Goal: Check status

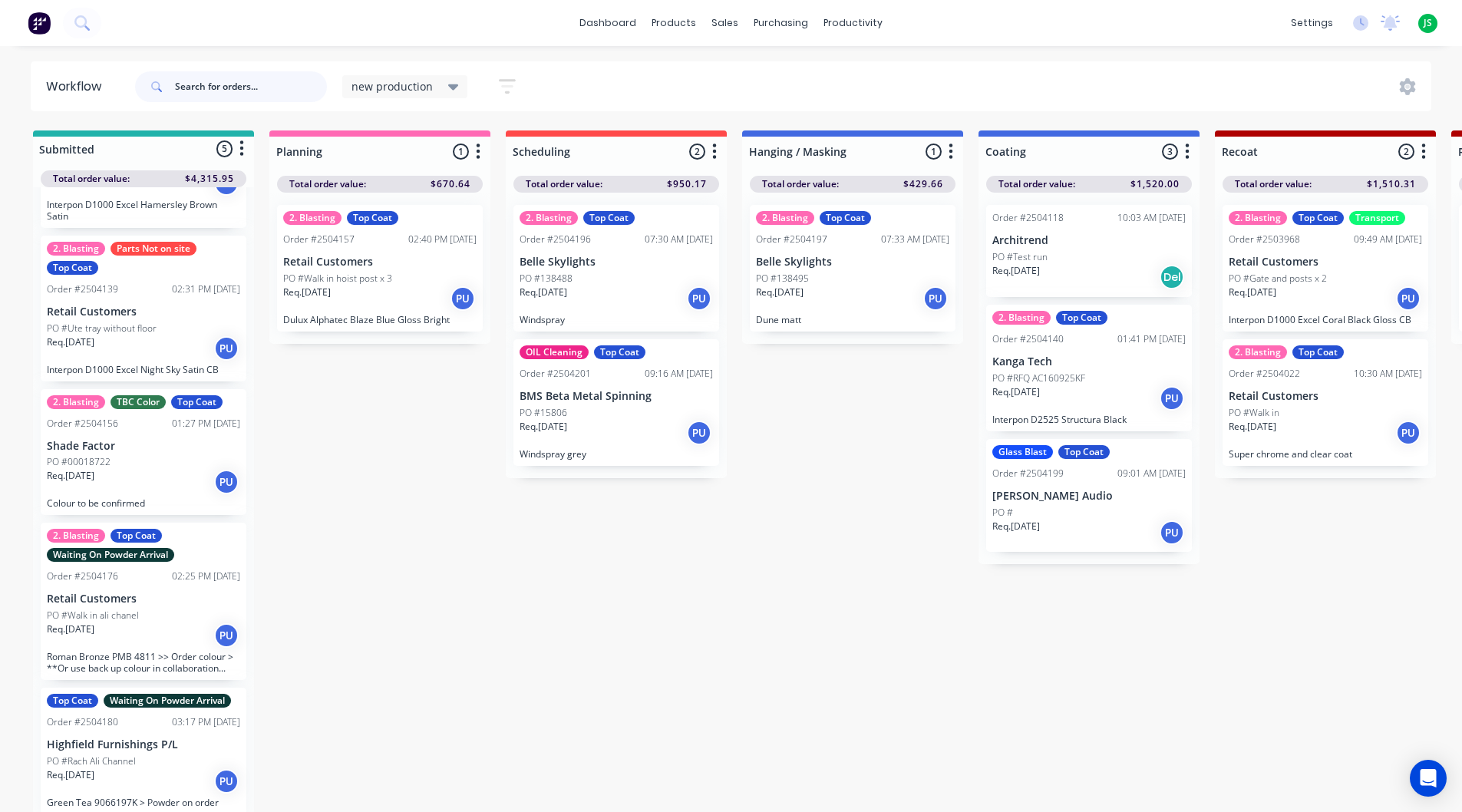
click at [243, 88] on input "text" at bounding box center [250, 86] width 152 height 30
type input "4140"
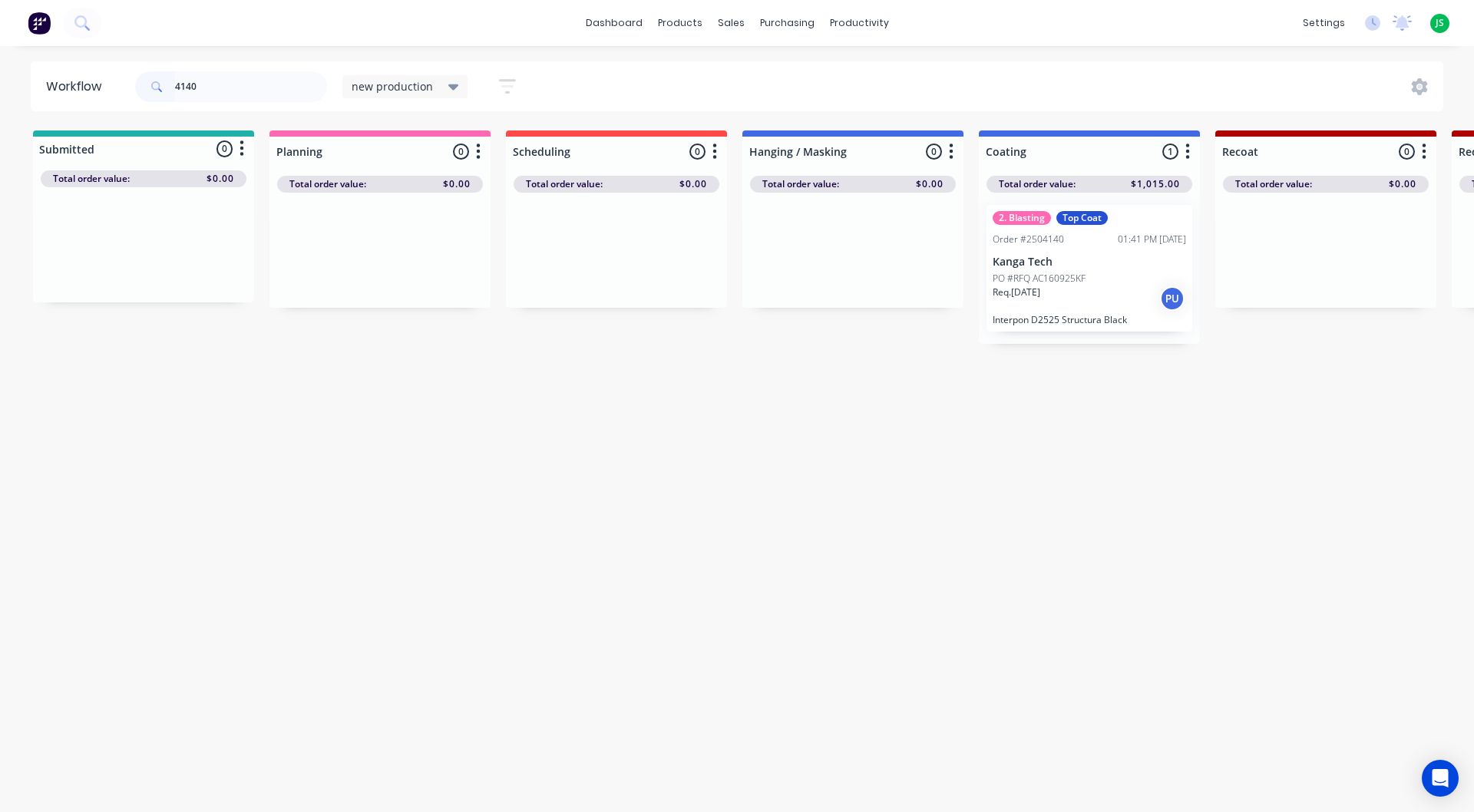
click at [804, 694] on div "Workflow 4140 new production Save new view None edit new production (Default) e…" at bounding box center [737, 421] width 1474 height 719
click at [1090, 262] on p "Kanga Tech" at bounding box center [1090, 262] width 193 height 13
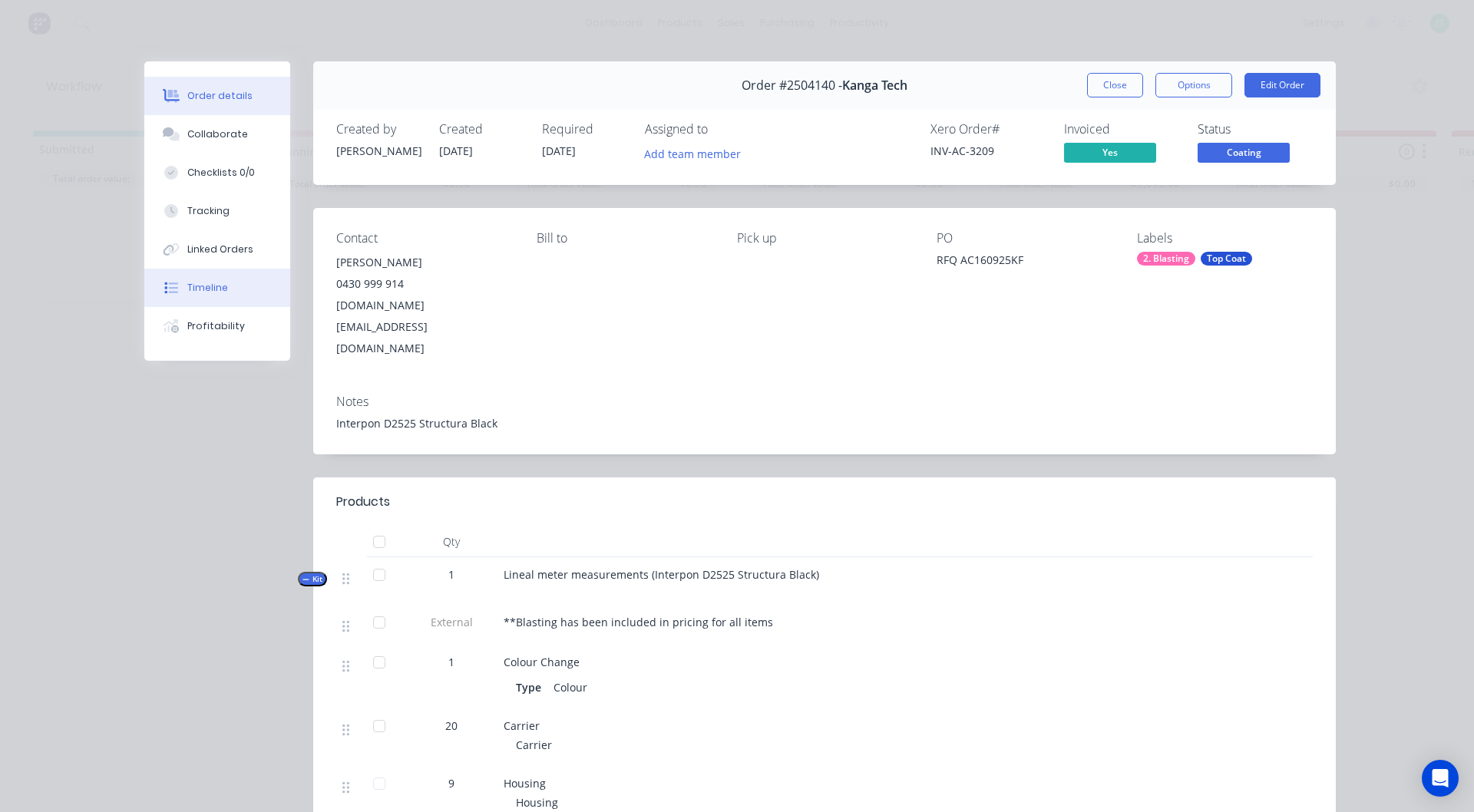
click at [203, 297] on button "Timeline" at bounding box center [217, 288] width 146 height 39
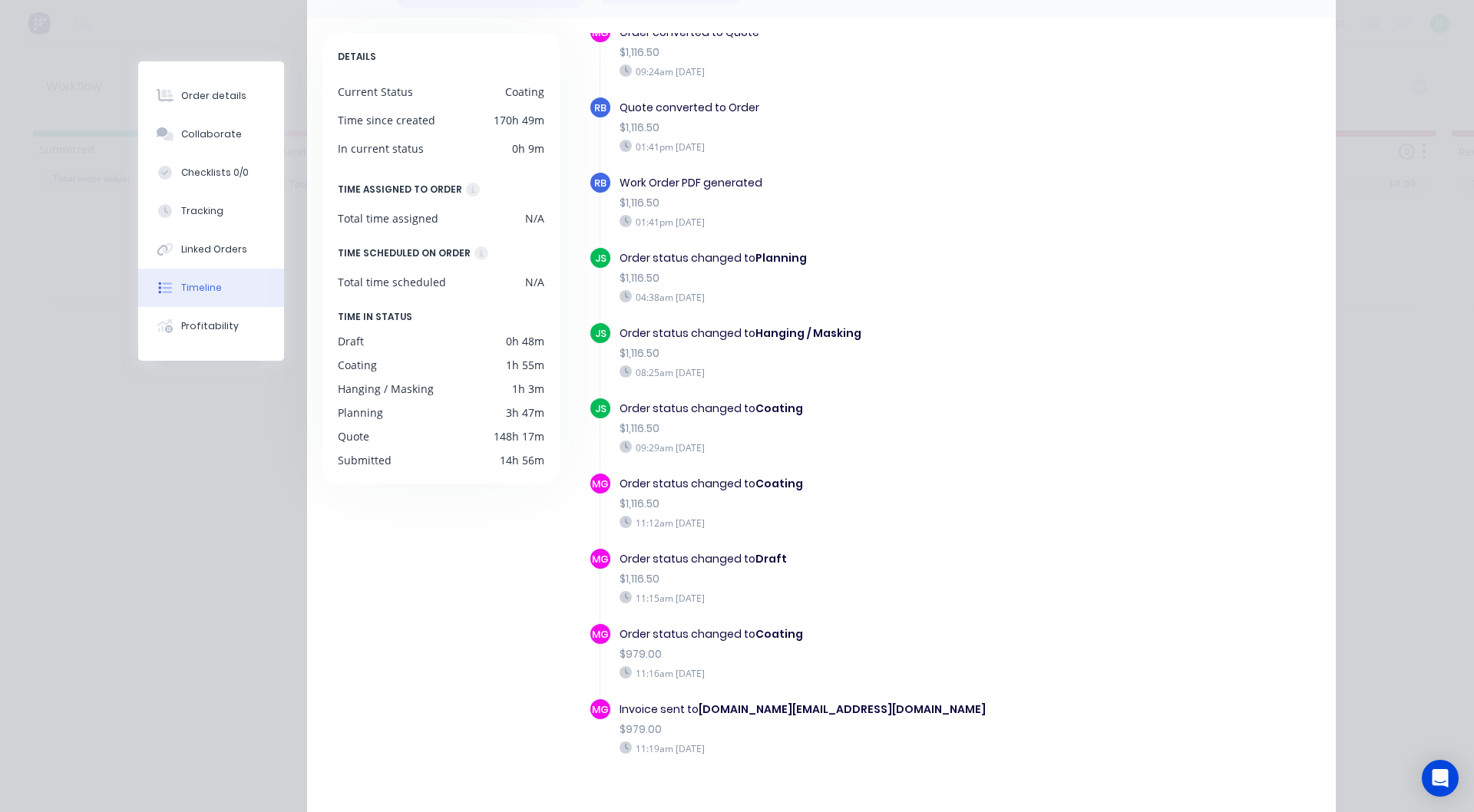
scroll to position [211, 0]
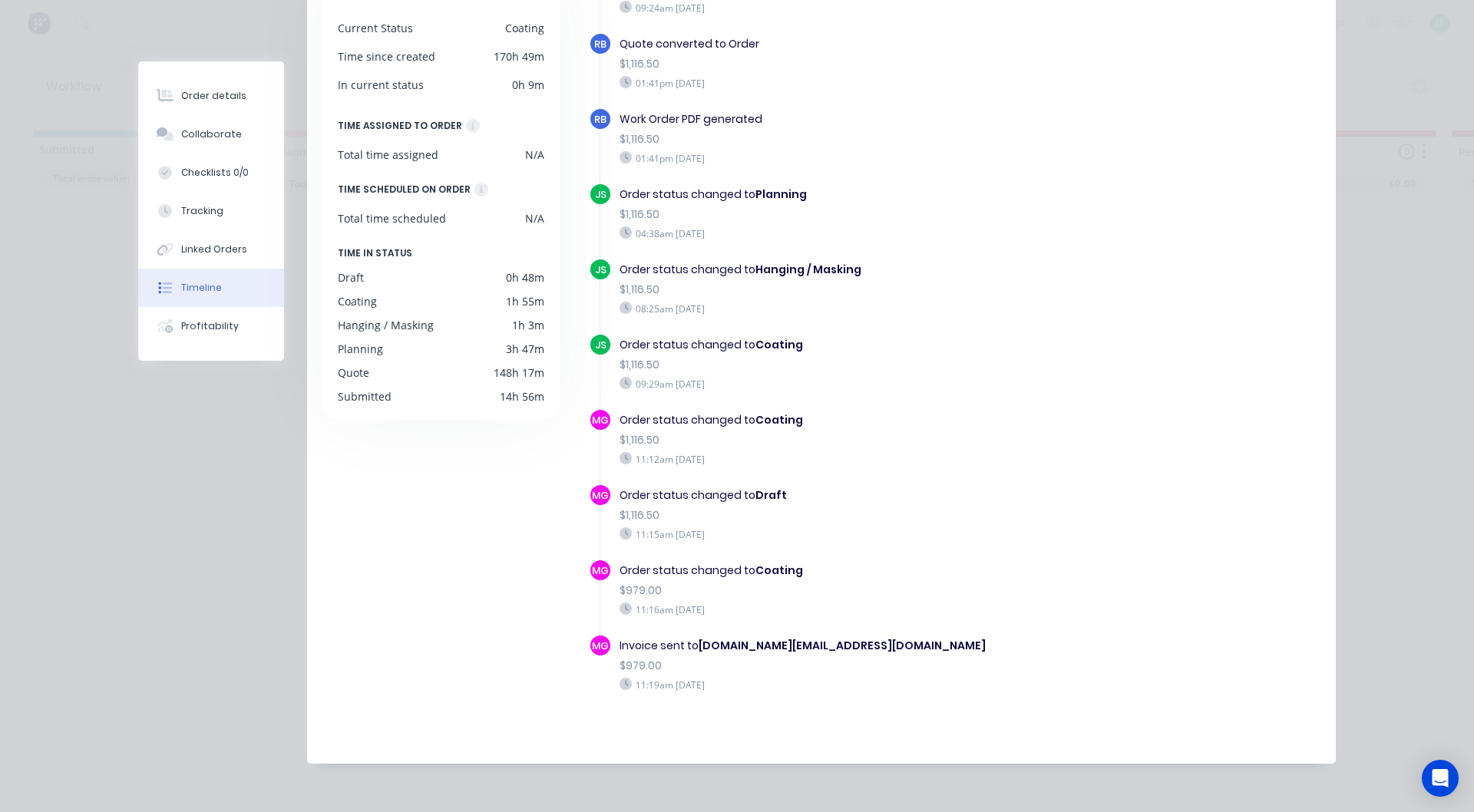
click at [473, 659] on div "DETAILS Current Status Coating Time since created 170h 49m In current status 0h…" at bounding box center [447, 355] width 249 height 771
click at [491, 608] on div "DETAILS Current Status Coating Time since created 170h 49m In current status 0h…" at bounding box center [447, 355] width 249 height 771
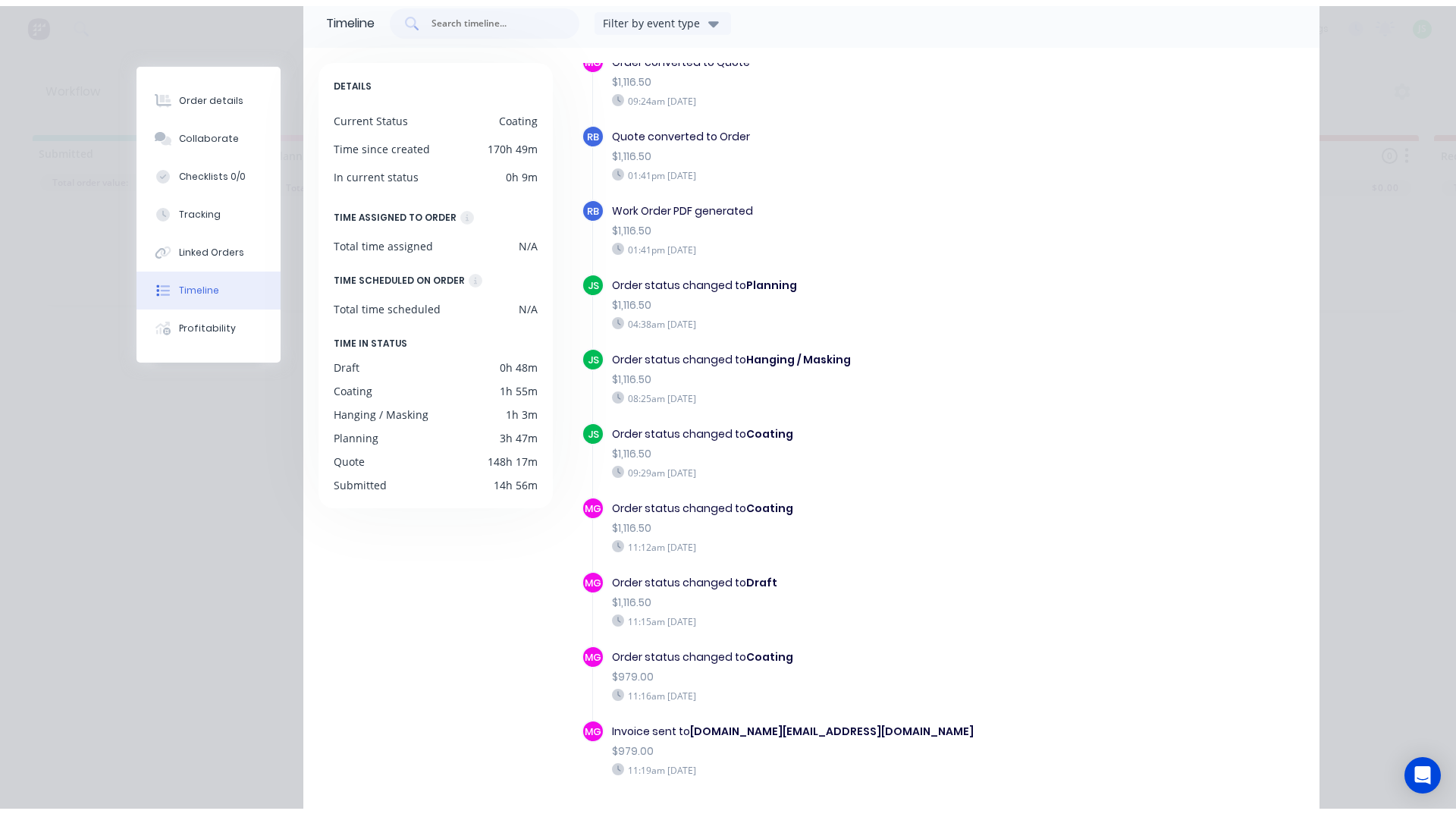
scroll to position [0, 0]
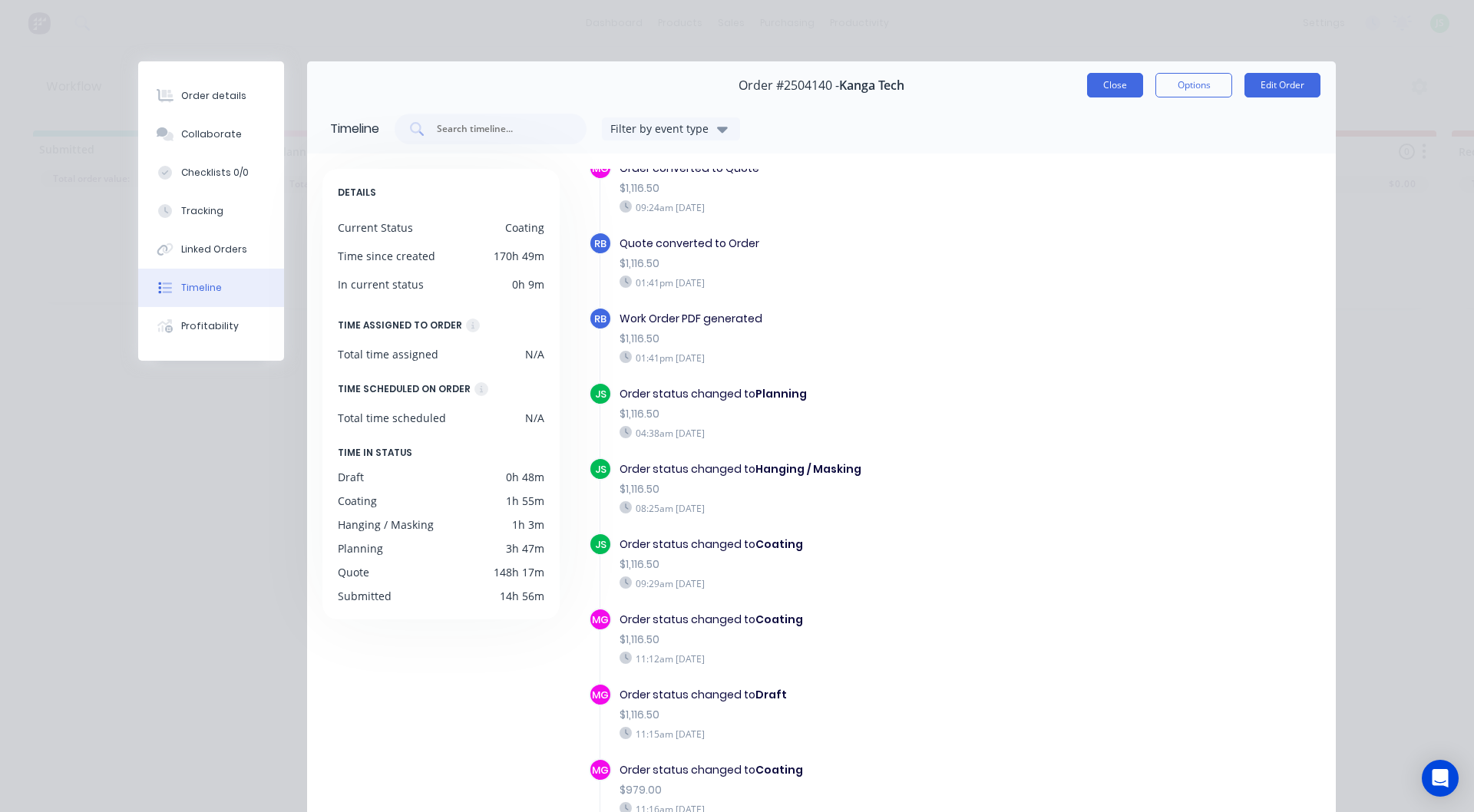
click at [1087, 84] on button "Close" at bounding box center [1115, 85] width 56 height 25
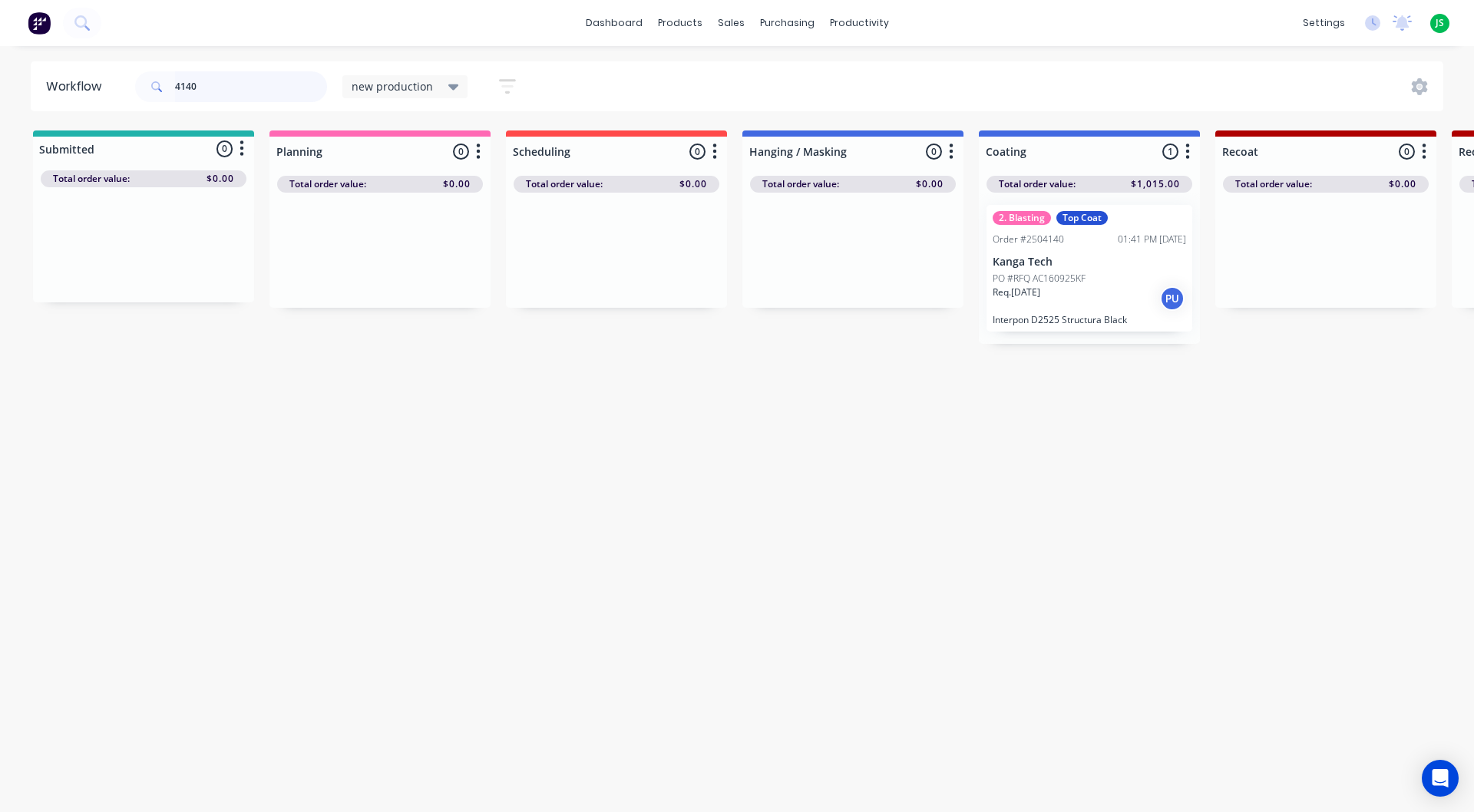
drag, startPoint x: 21, startPoint y: 75, endPoint x: 0, endPoint y: 84, distance: 22.8
click at [0, 73] on div "Workflow 4140 new production Save new view None edit new production (Default) e…" at bounding box center [737, 86] width 1474 height 50
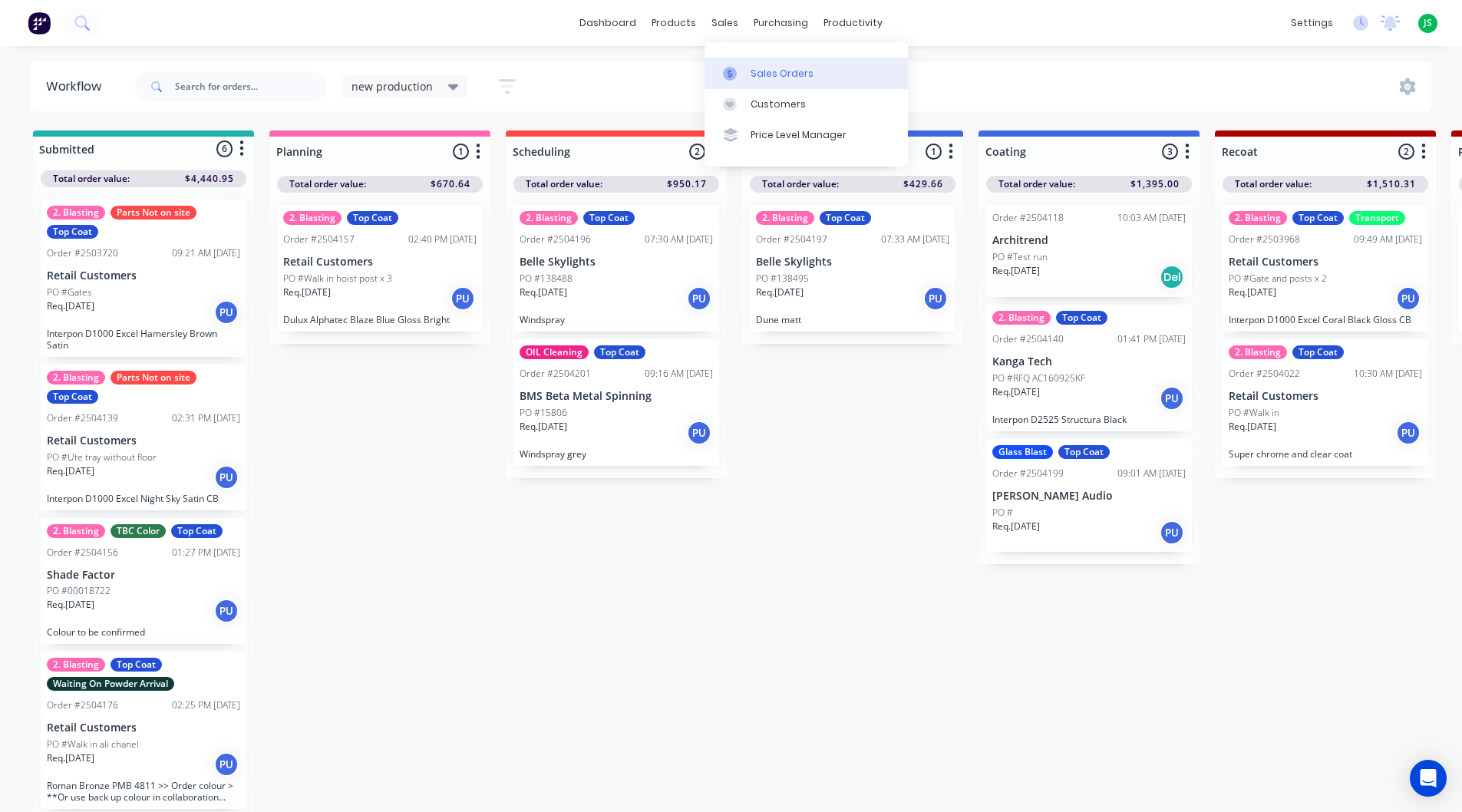
click at [771, 84] on link "Sales Orders" at bounding box center [806, 72] width 203 height 30
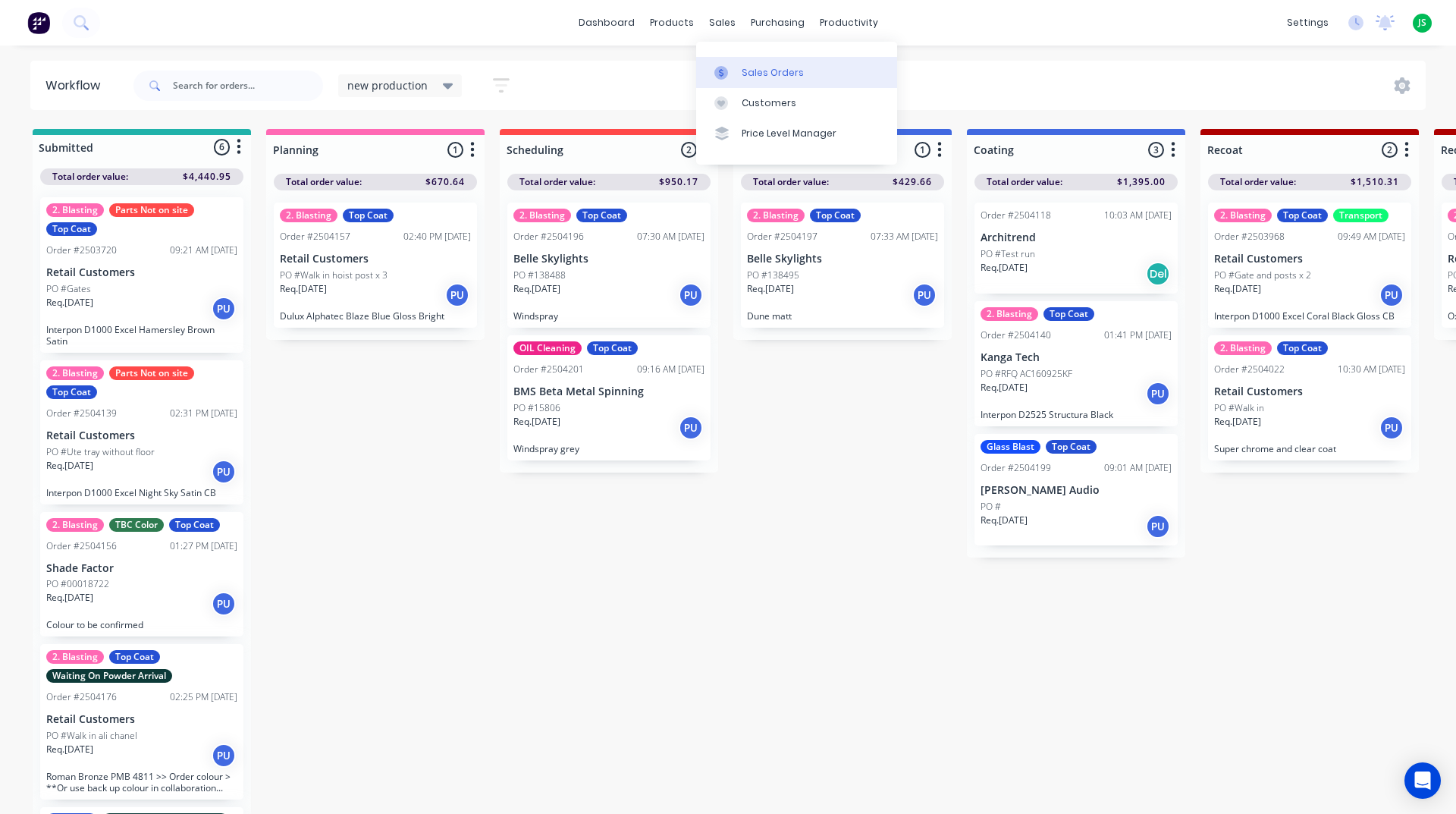
click at [762, 83] on link "Sales Orders" at bounding box center [797, 71] width 201 height 30
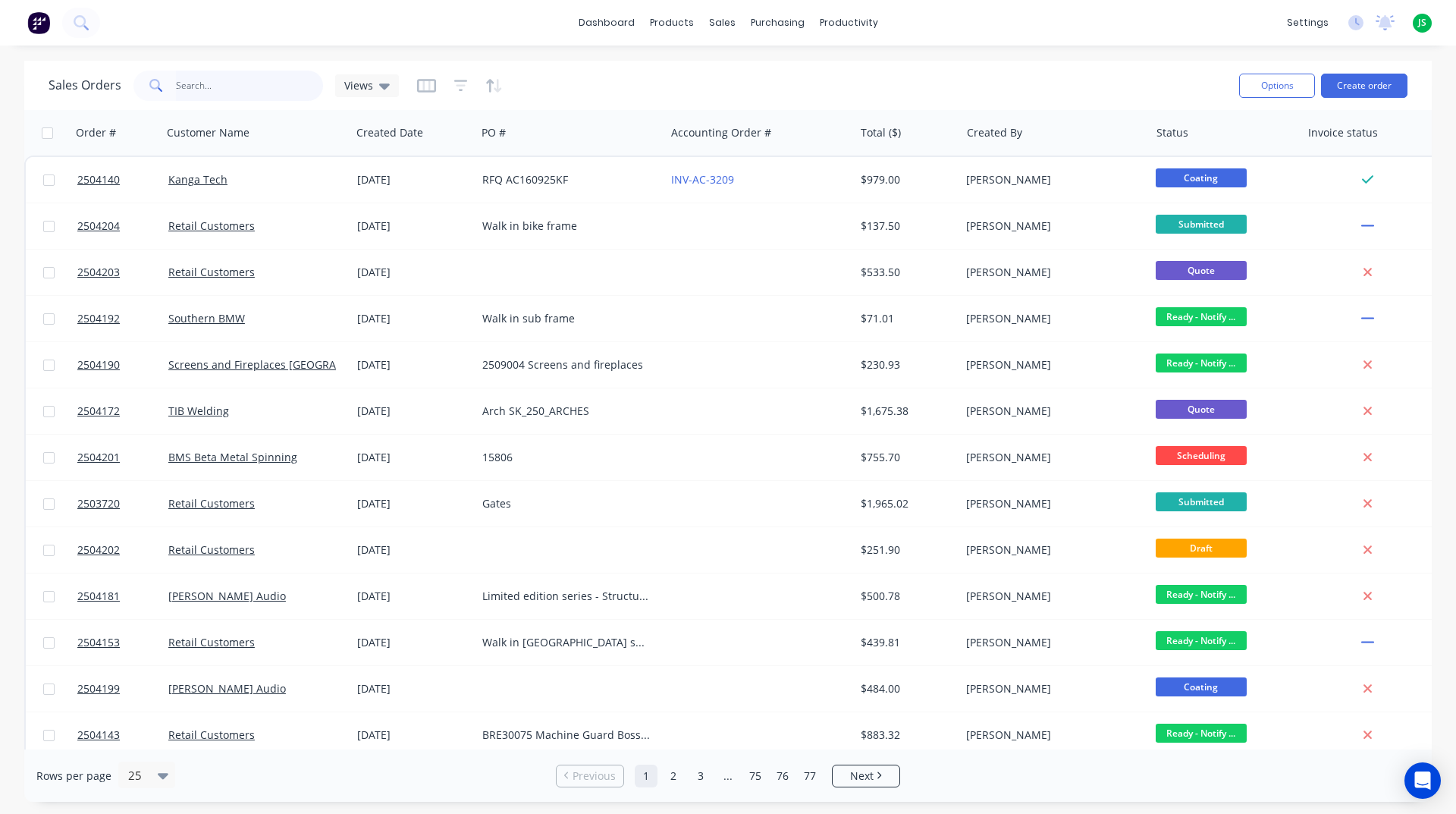
click at [240, 80] on input "text" at bounding box center [249, 85] width 148 height 30
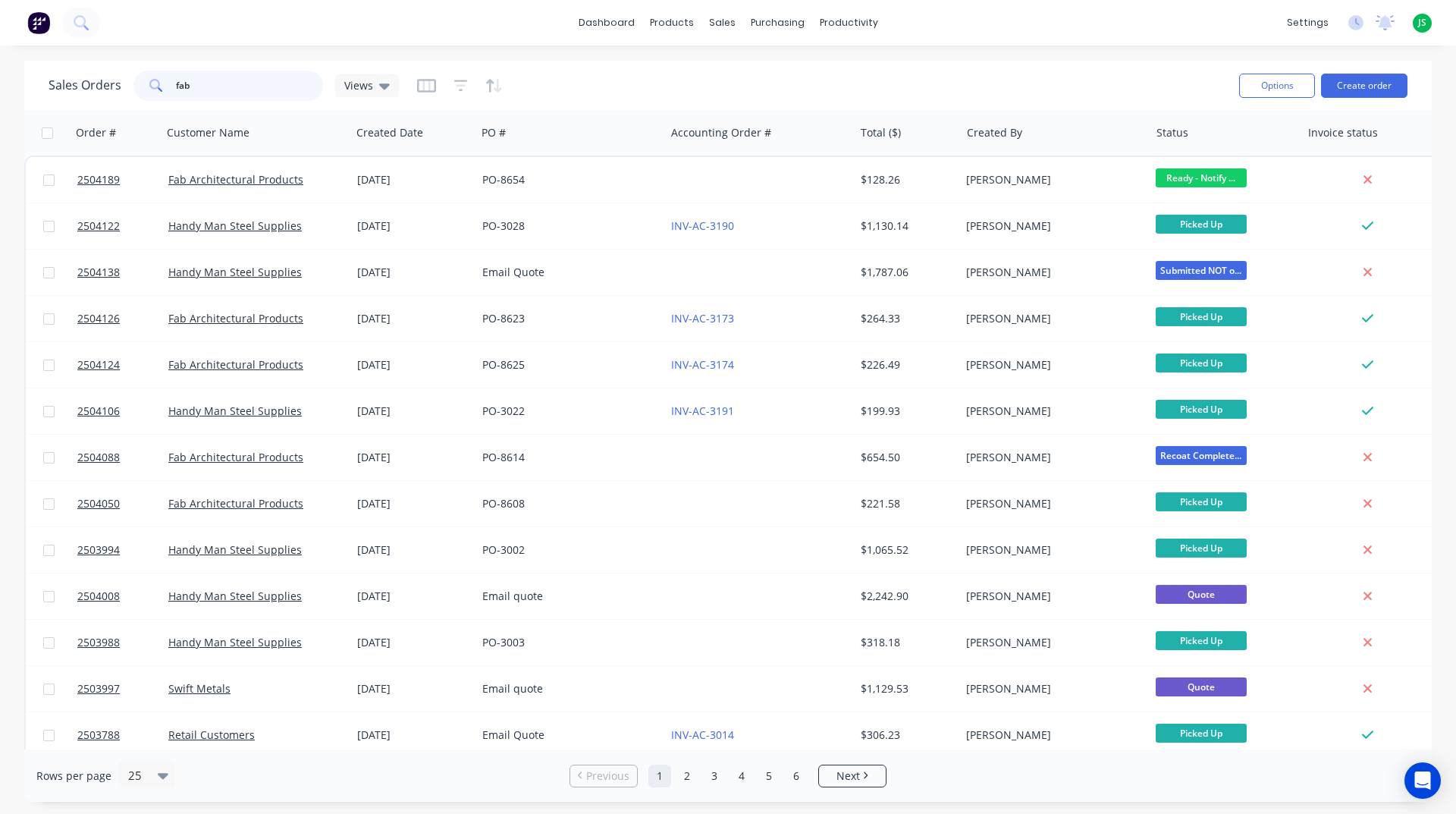
type input "fab"
click at [35, 25] on img at bounding box center [39, 23] width 23 height 23
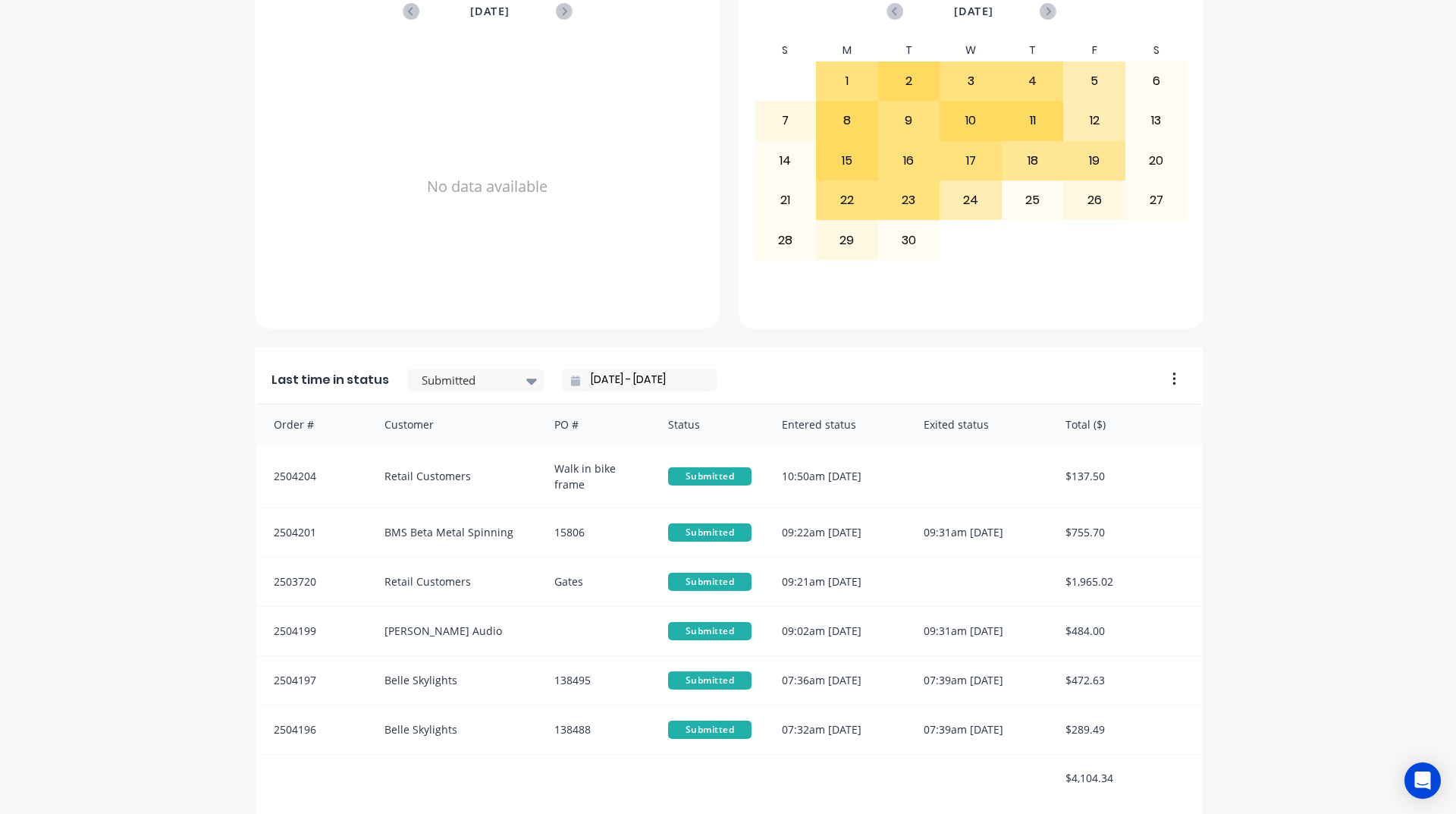
scroll to position [638, 0]
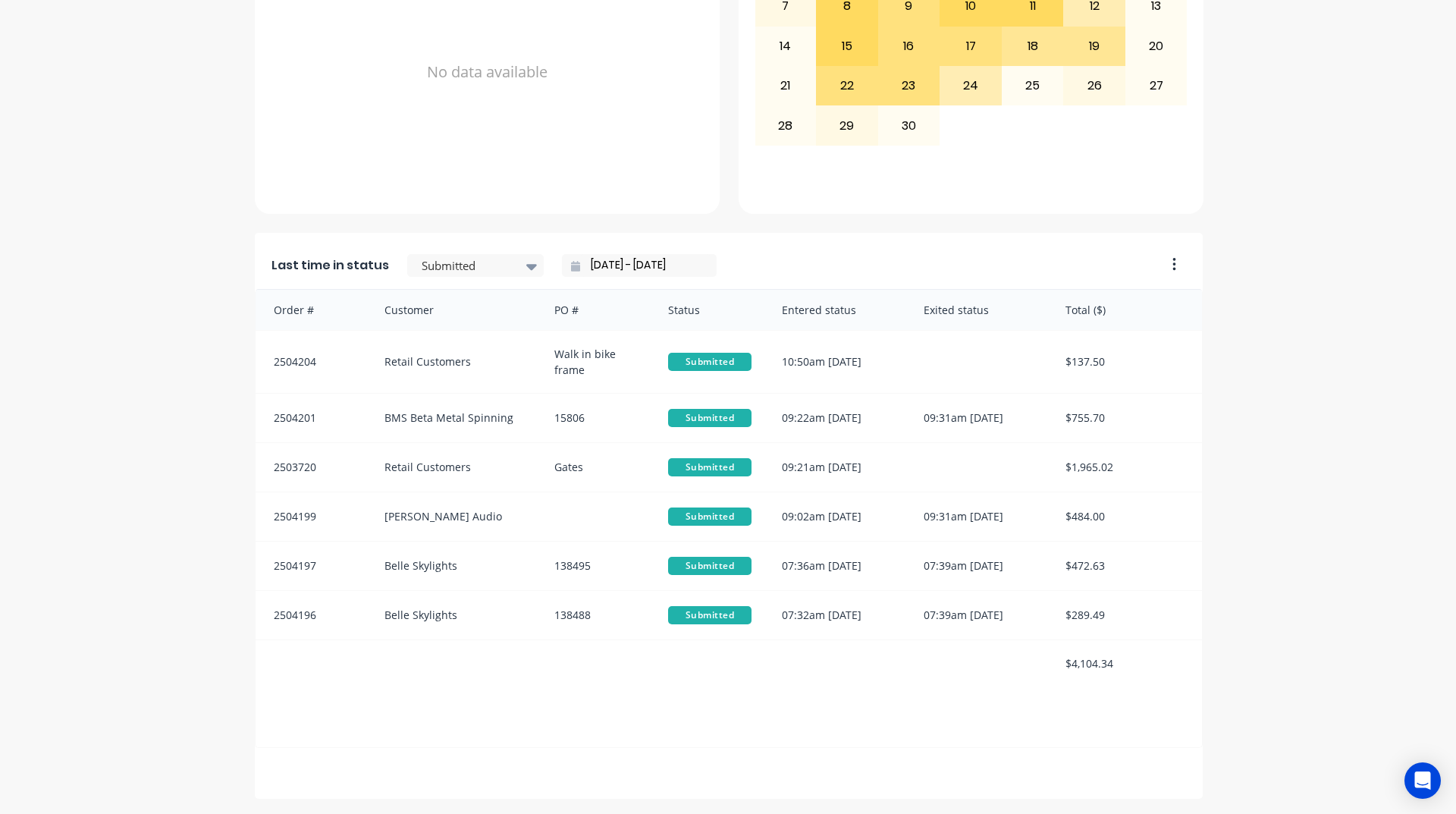
click at [470, 279] on div "Last time in status Submitted 24/09/25 - 24/09/25" at bounding box center [705, 260] width 900 height 56
click at [473, 268] on div at bounding box center [468, 265] width 96 height 19
click at [462, 348] on div "Coating" at bounding box center [475, 334] width 137 height 28
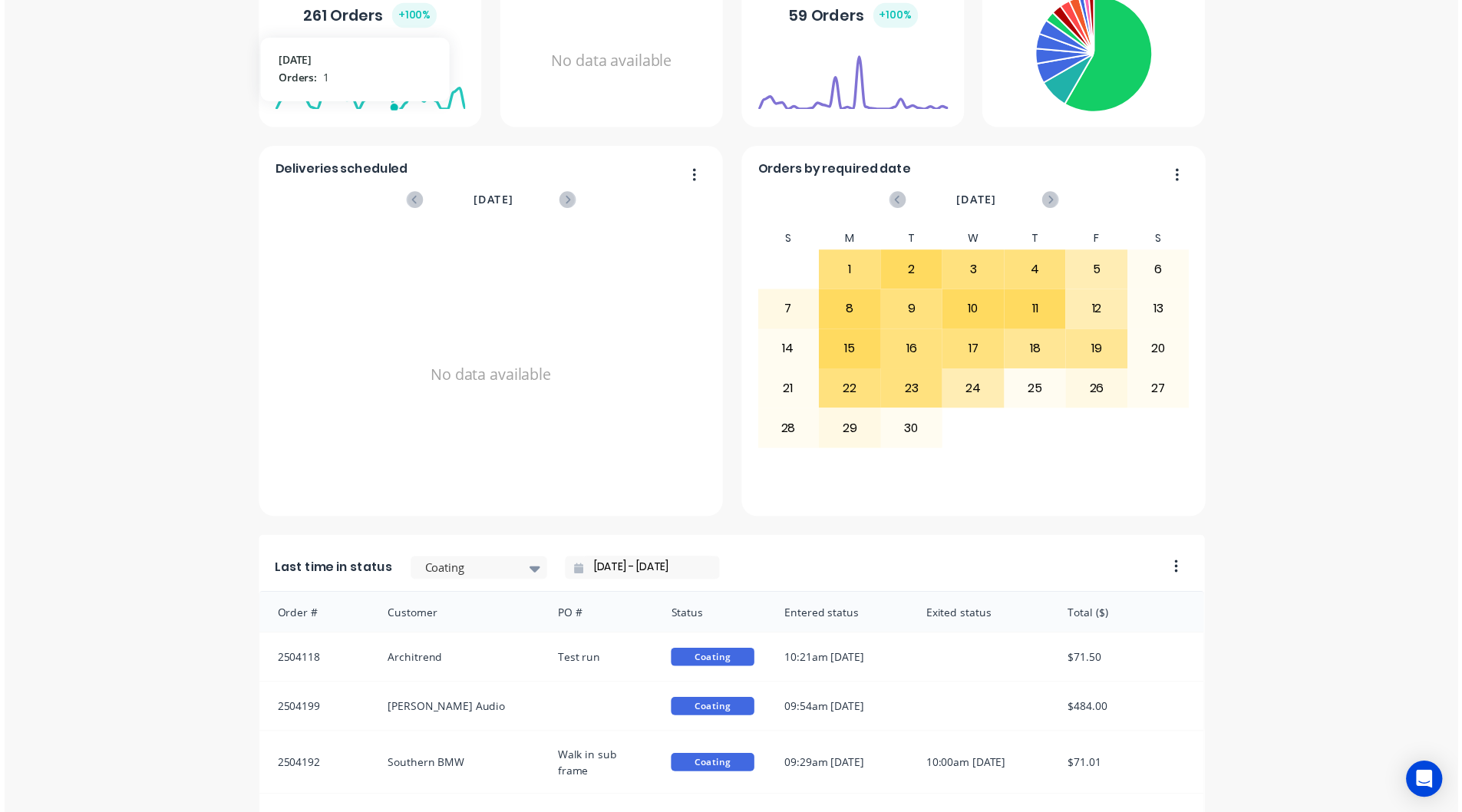
scroll to position [0, 0]
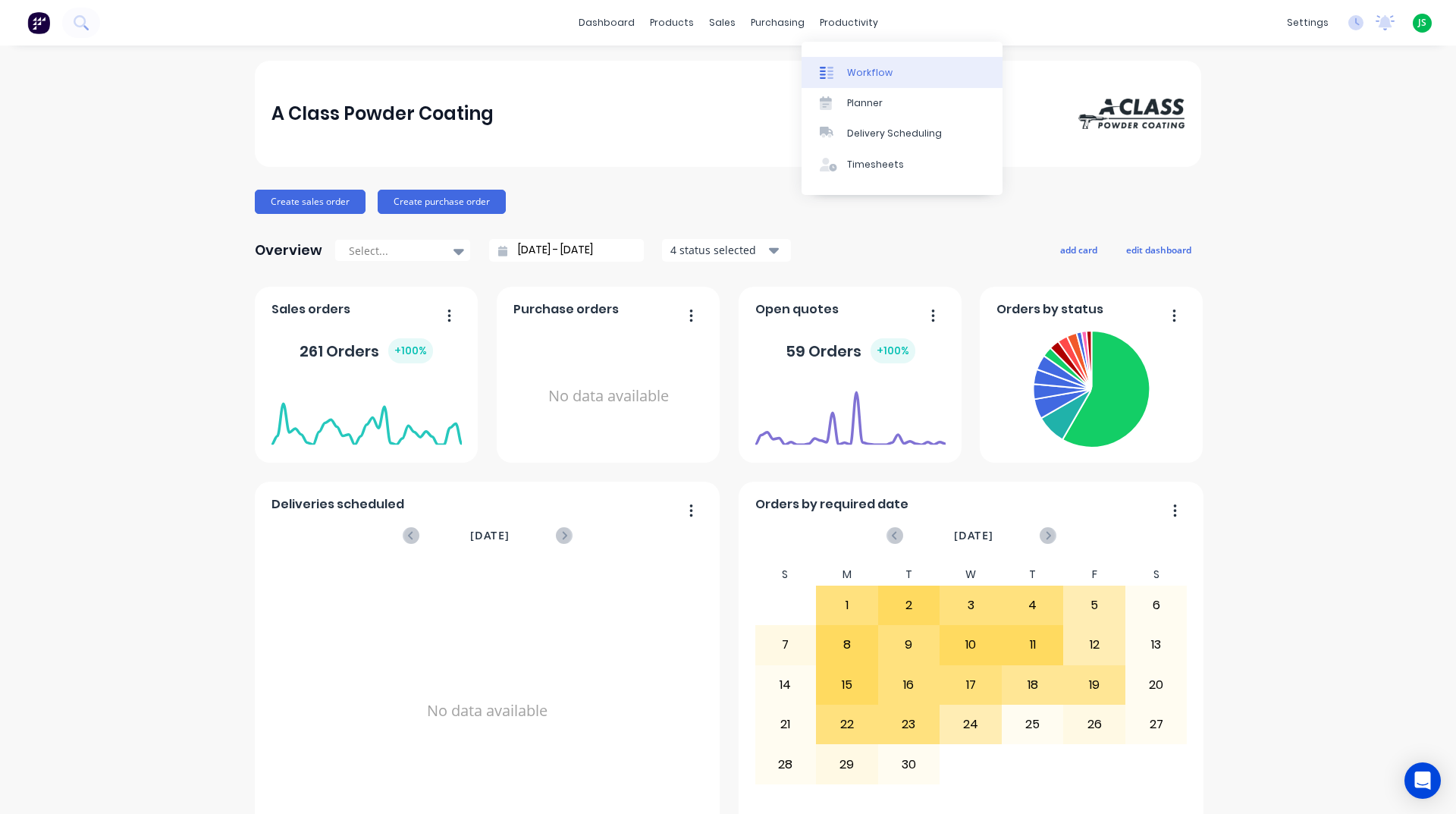
click at [835, 67] on div at bounding box center [831, 72] width 23 height 14
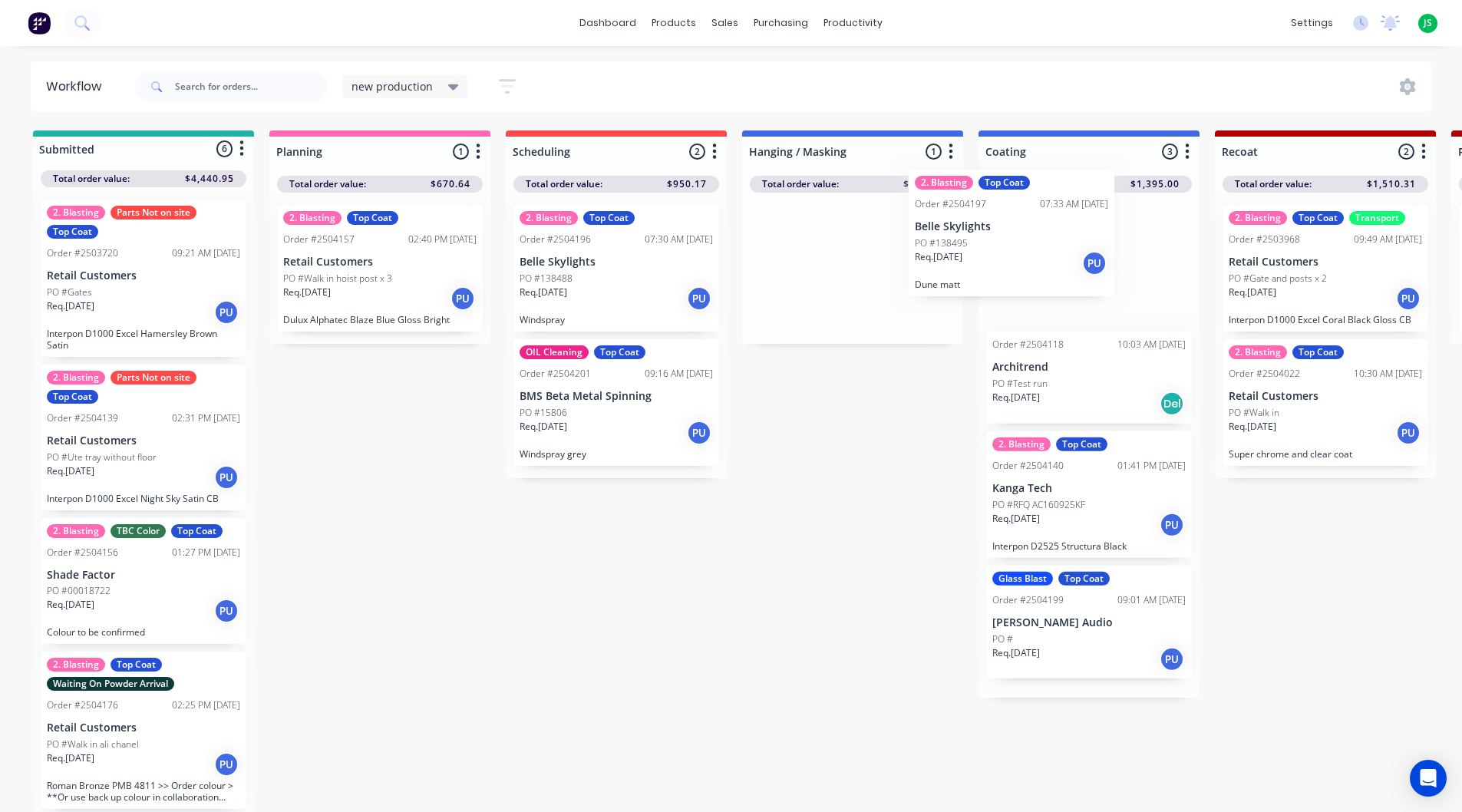
drag, startPoint x: 847, startPoint y: 299, endPoint x: 1020, endPoint y: 260, distance: 177.3
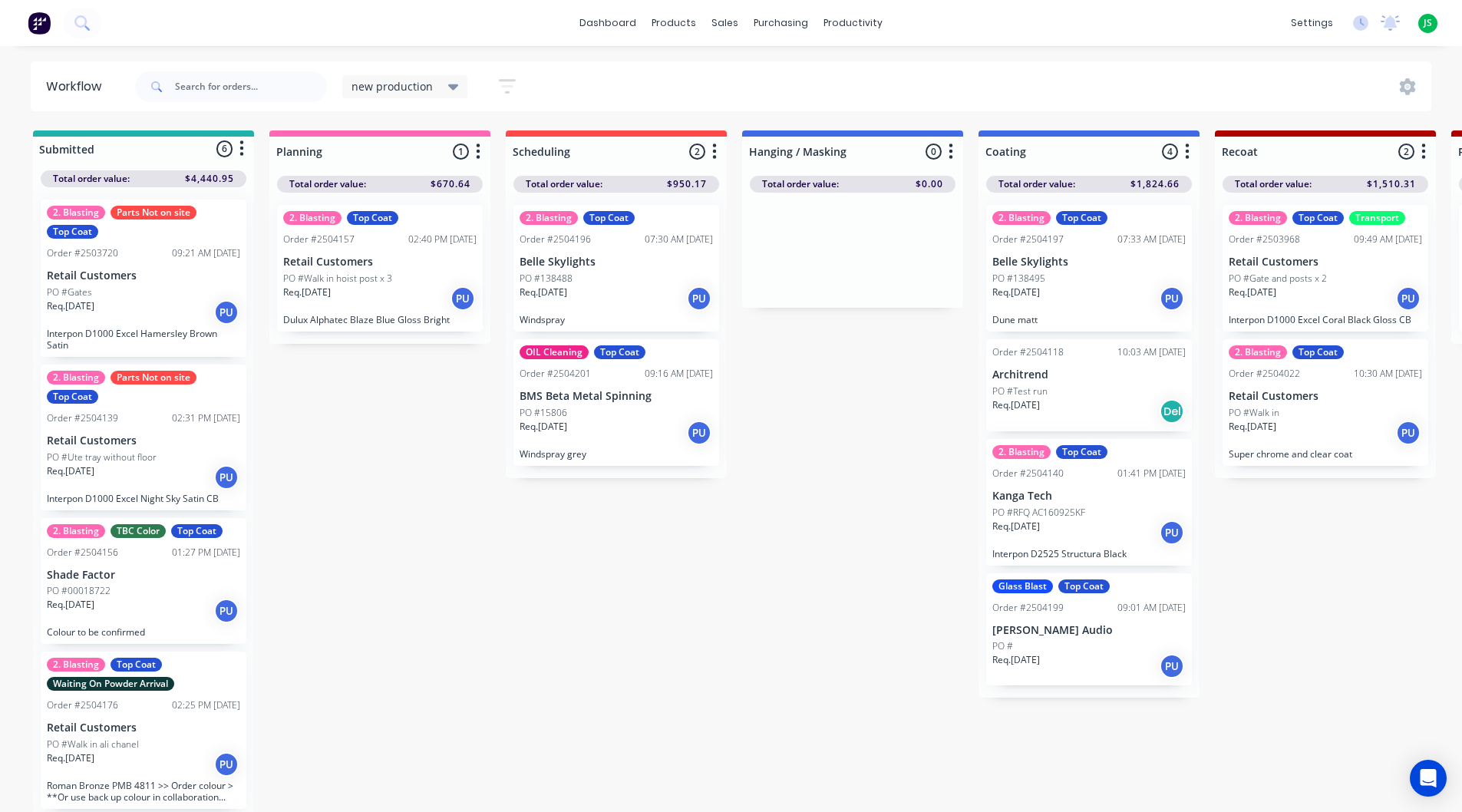
click at [690, 401] on p "BMS Beta Metal Spinning" at bounding box center [616, 397] width 193 height 13
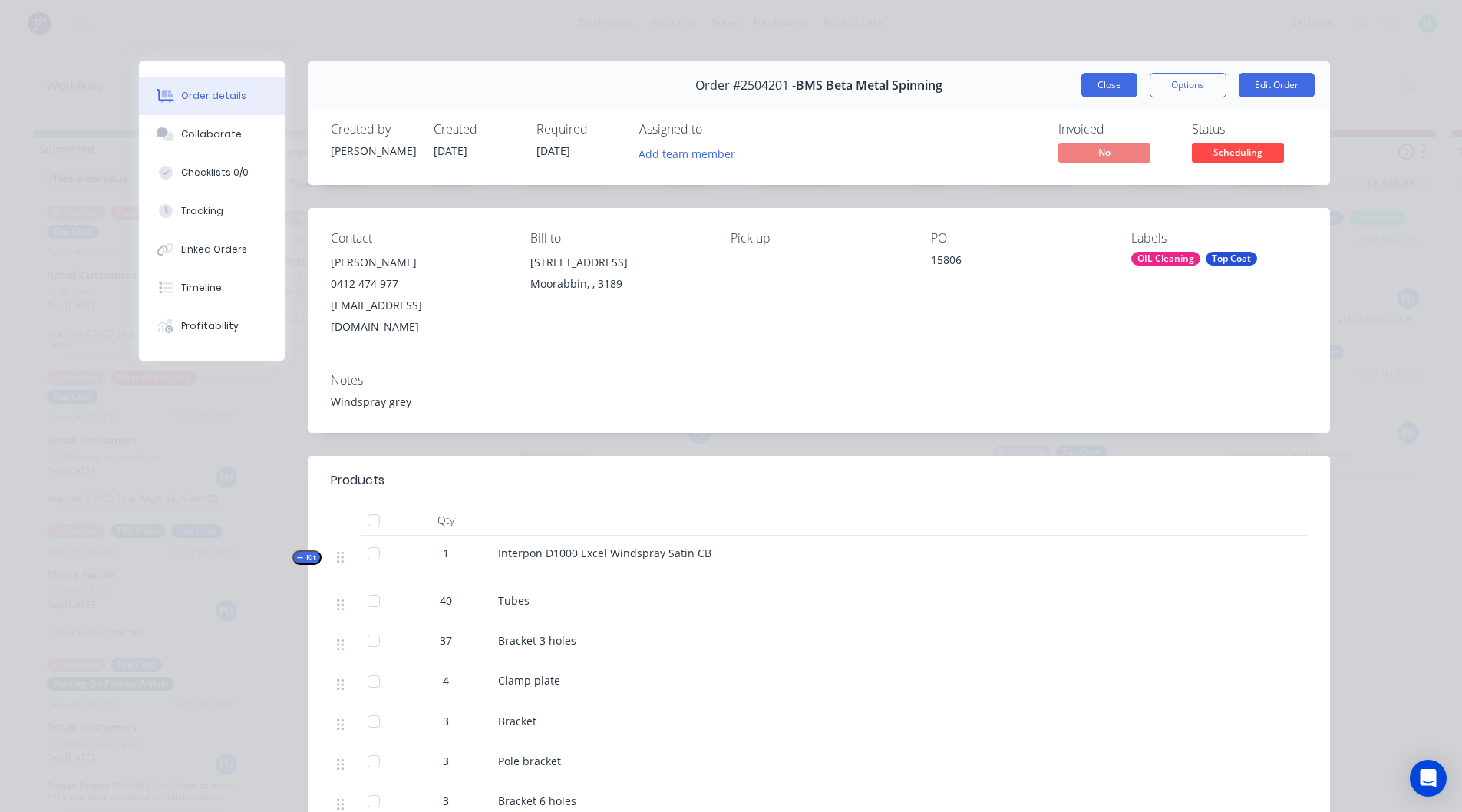
click at [1092, 81] on button "Close" at bounding box center [1109, 85] width 56 height 25
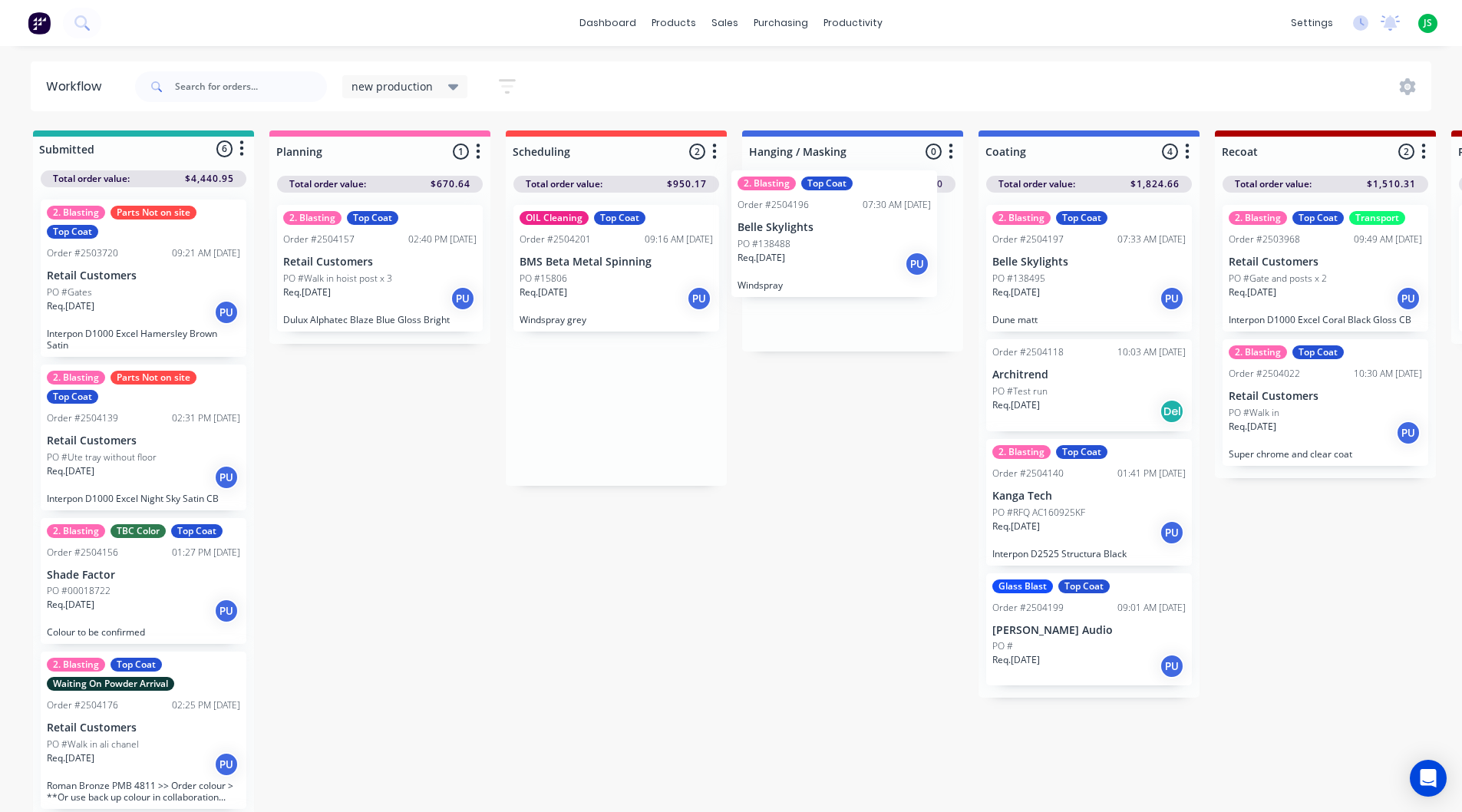
drag, startPoint x: 582, startPoint y: 279, endPoint x: 801, endPoint y: 244, distance: 221.8
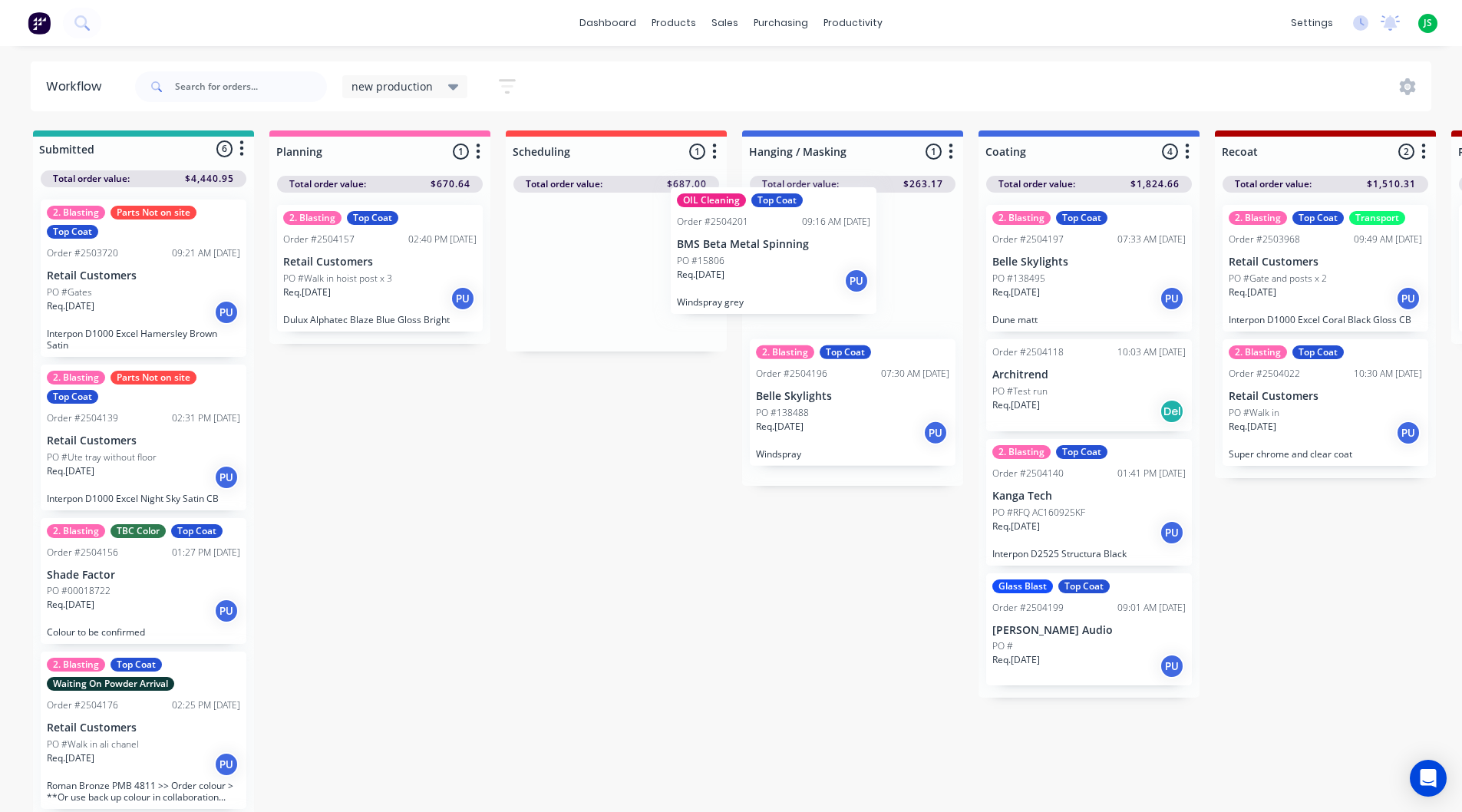
drag, startPoint x: 559, startPoint y: 287, endPoint x: 748, endPoint y: 263, distance: 190.5
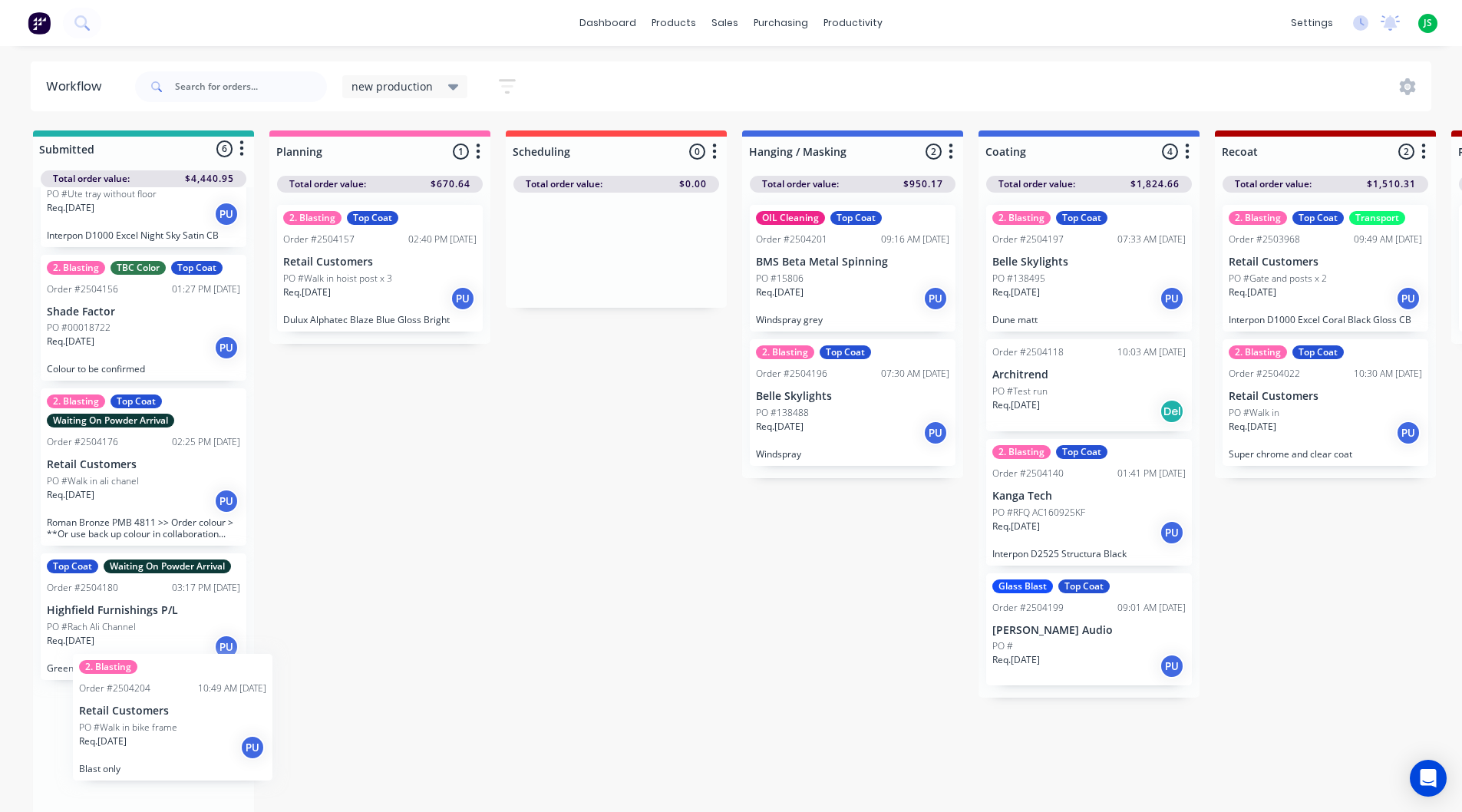
scroll to position [3, 0]
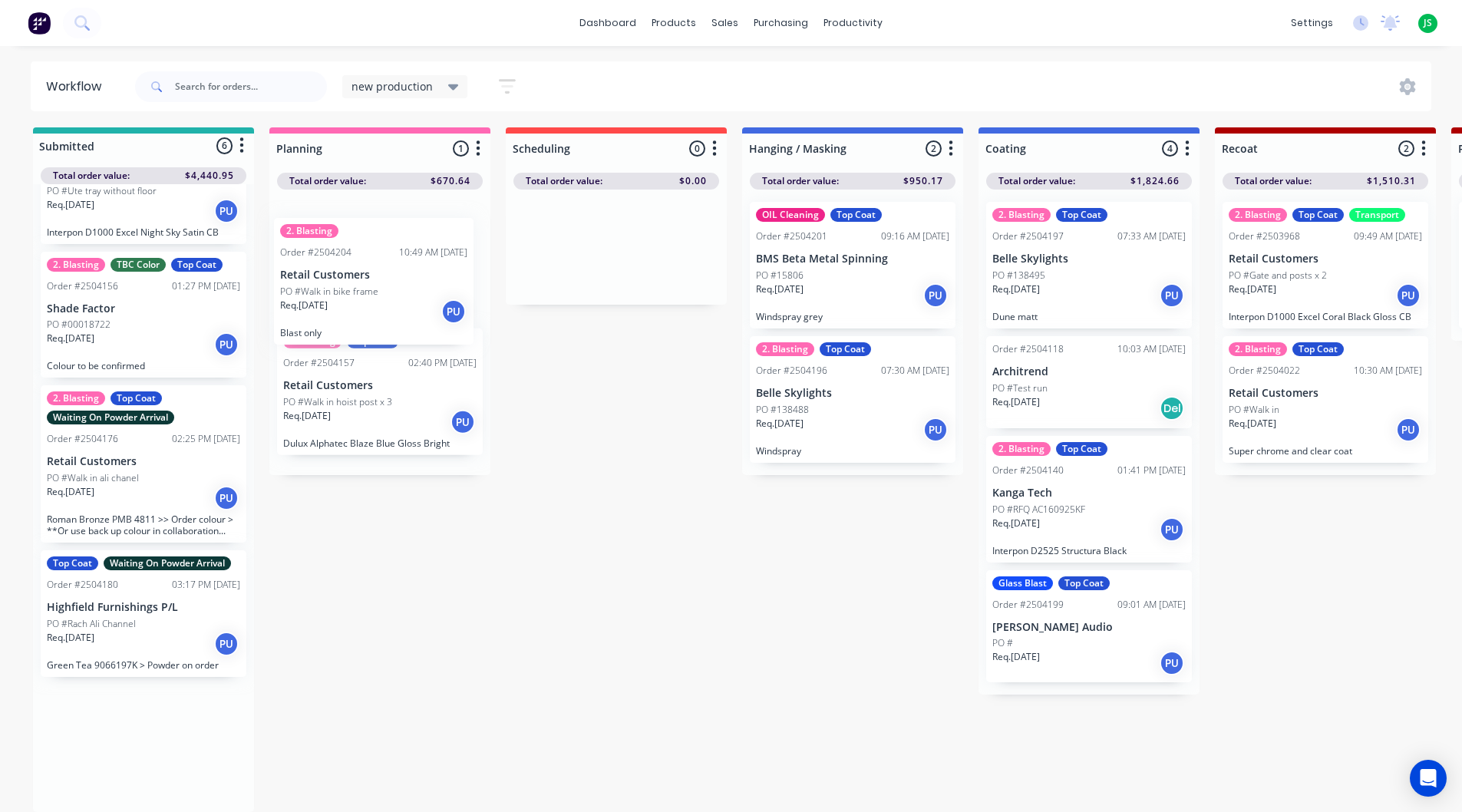
drag, startPoint x: 126, startPoint y: 776, endPoint x: 366, endPoint y: 306, distance: 527.7
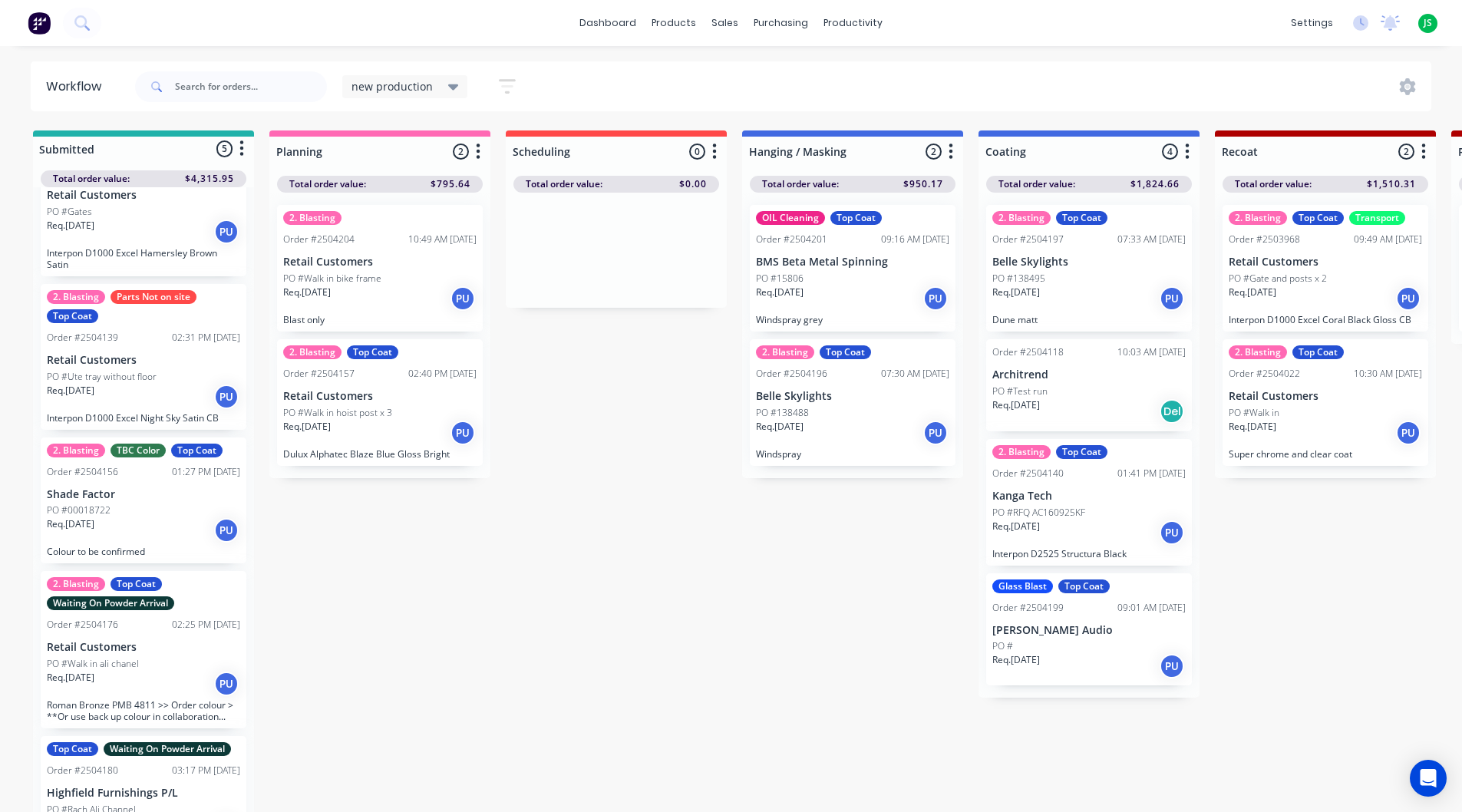
scroll to position [129, 0]
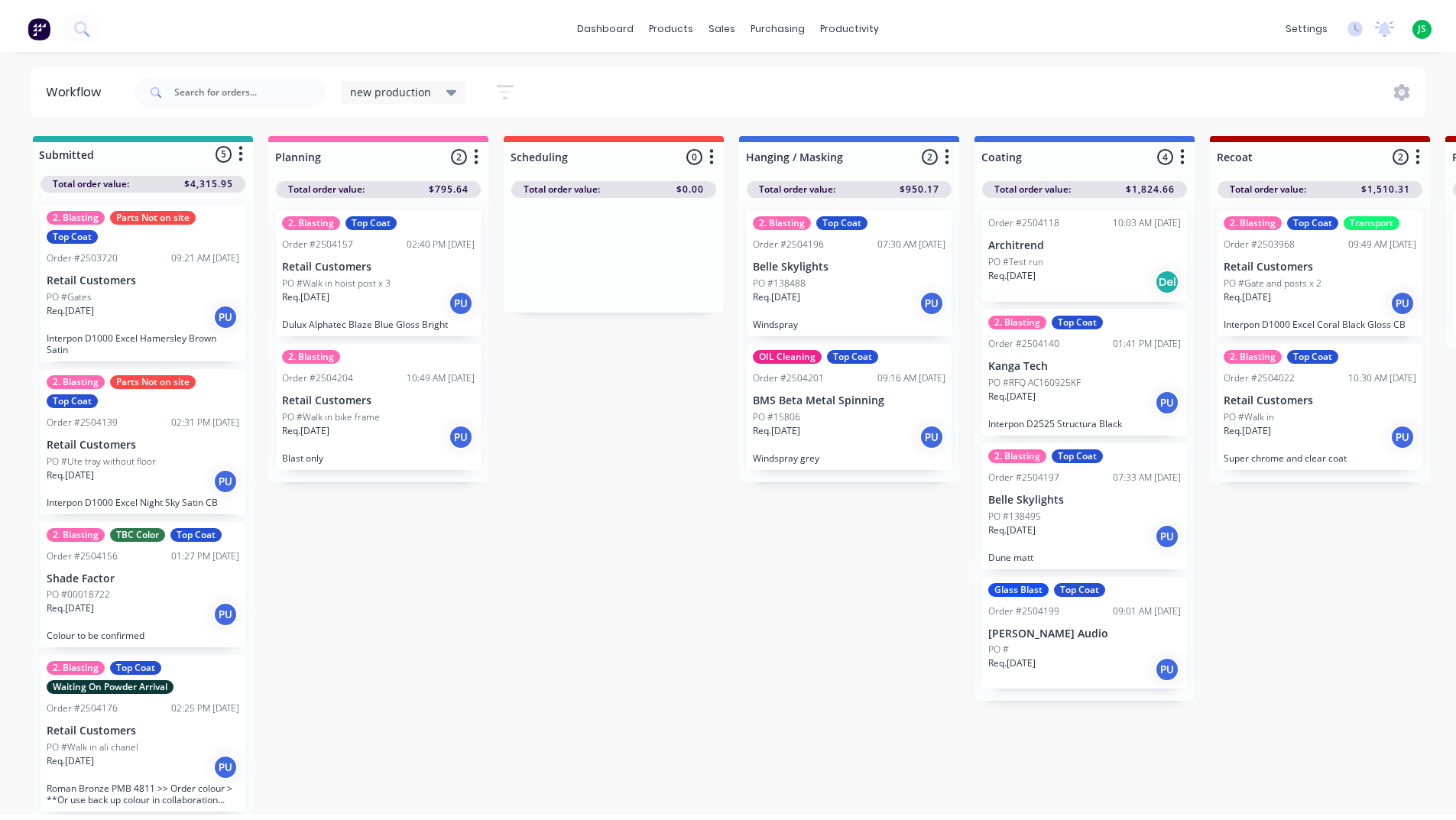
scroll to position [128, 0]
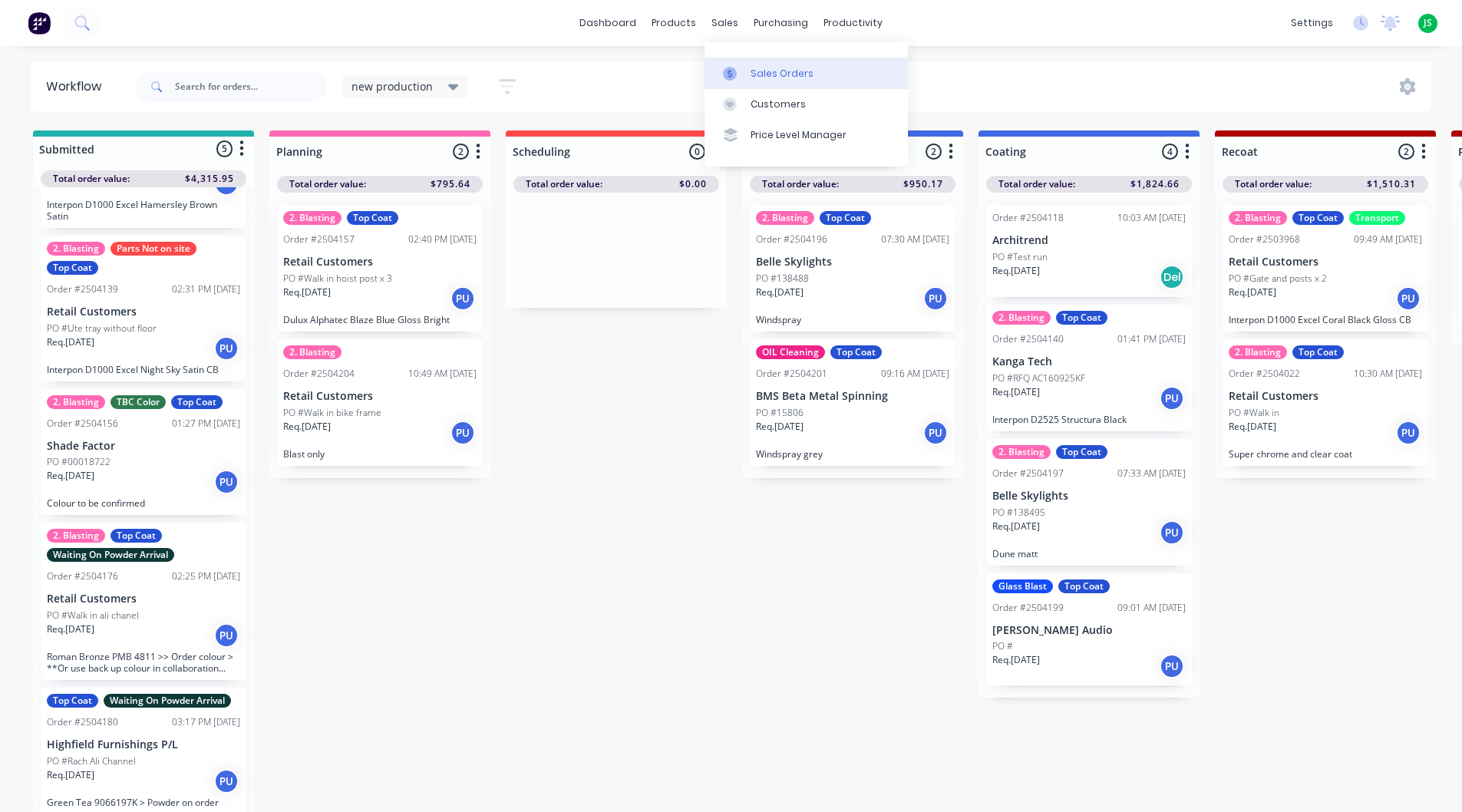
click at [763, 75] on div "Sales Orders" at bounding box center [782, 73] width 63 height 14
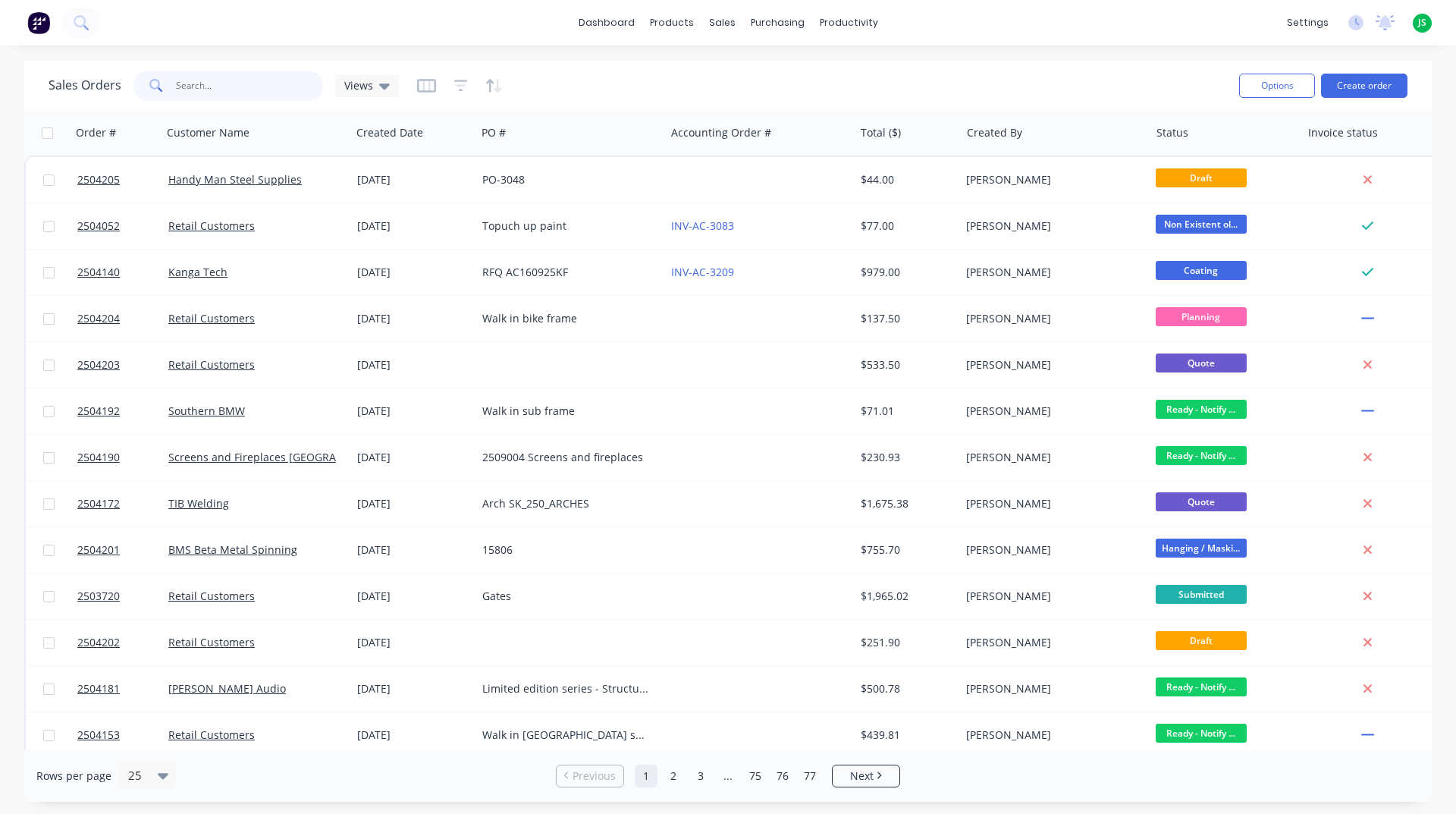
click at [279, 87] on input "text" at bounding box center [249, 85] width 148 height 30
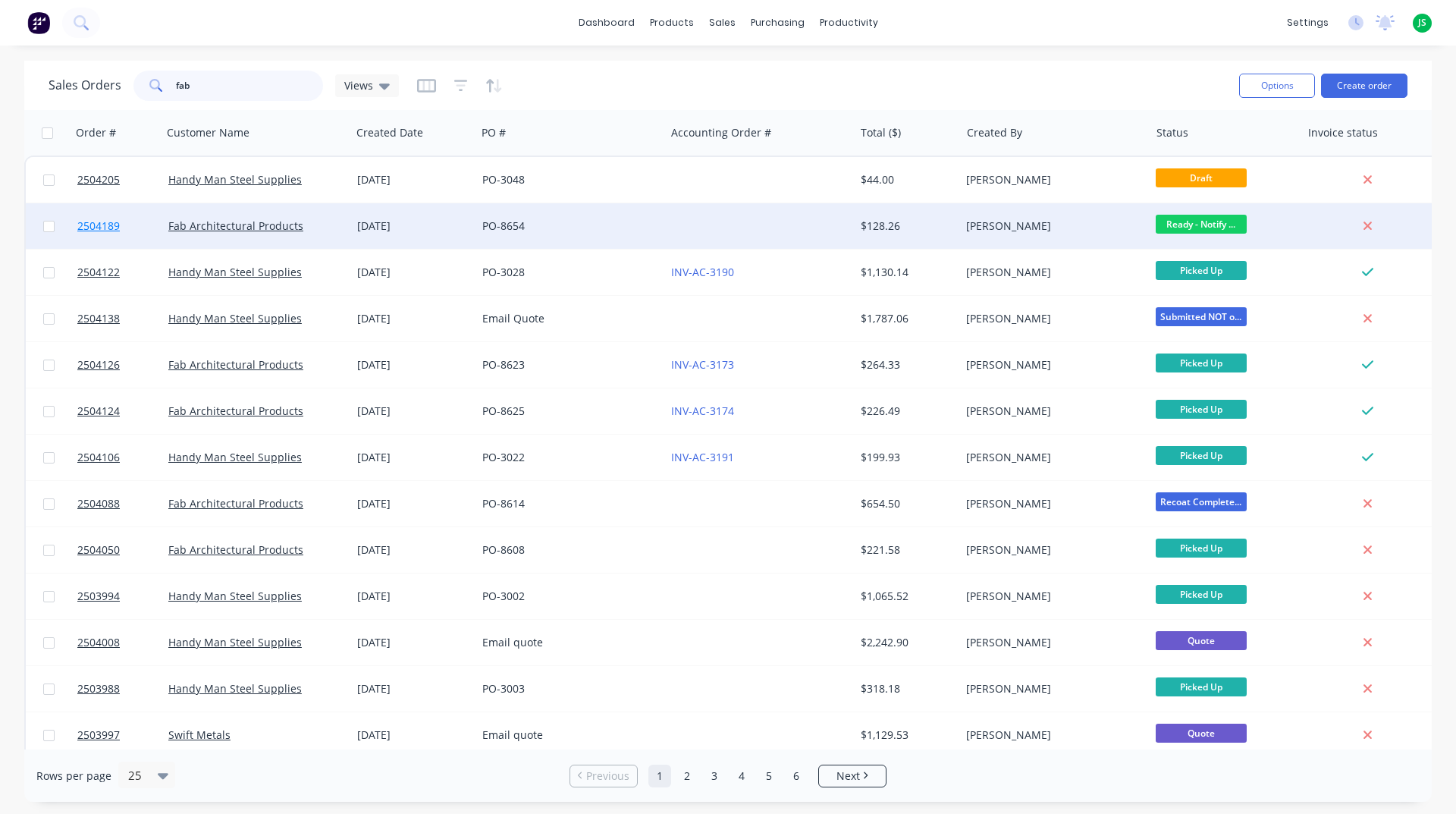
type input "fab"
click at [101, 229] on span "2504189" at bounding box center [99, 226] width 42 height 15
